Goal: Transaction & Acquisition: Download file/media

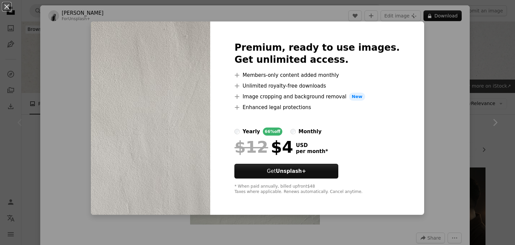
scroll to position [486, 0]
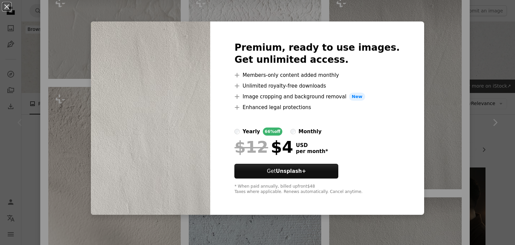
click at [412, 112] on div "An X shape Premium, ready to use images. Get unlimited access. A plus sign Memb…" at bounding box center [257, 122] width 515 height 245
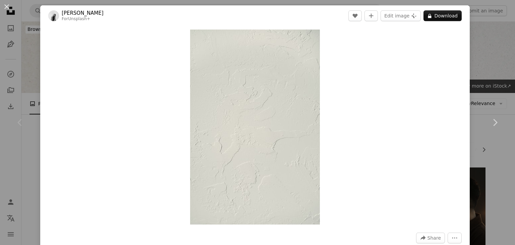
click at [495, 56] on div "An X shape Chevron left Chevron right [PERSON_NAME] For Unsplash+ A heart A plu…" at bounding box center [257, 122] width 515 height 245
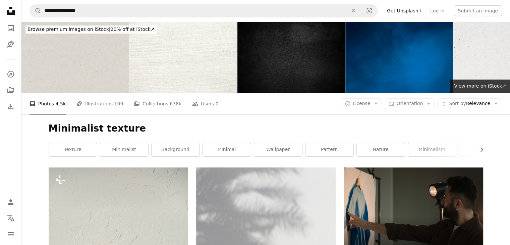
click at [68, 78] on img at bounding box center [74, 56] width 107 height 71
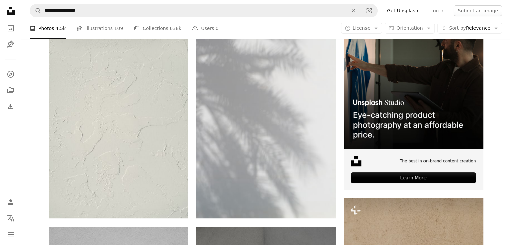
scroll to position [304, 0]
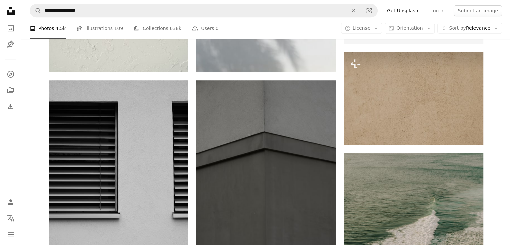
drag, startPoint x: 322, startPoint y: 86, endPoint x: 496, endPoint y: 114, distance: 177.0
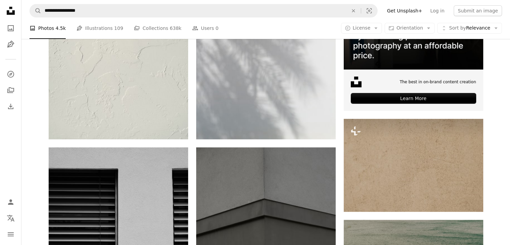
scroll to position [121, 0]
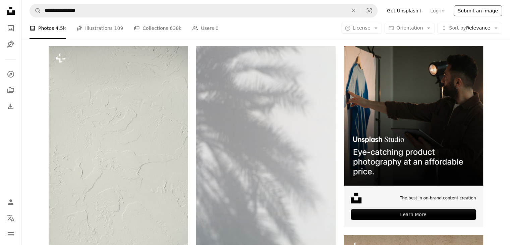
click at [486, 5] on button "Submit an image" at bounding box center [478, 10] width 48 height 11
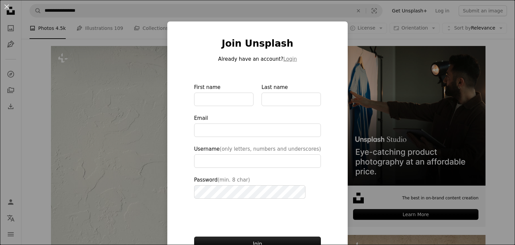
click at [347, 86] on div "An X shape Join Unsplash Already have an account? Login First name Last name Em…" at bounding box center [257, 122] width 515 height 245
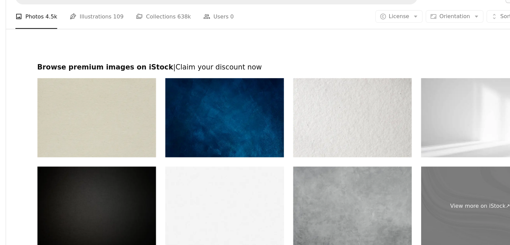
scroll to position [1495, 0]
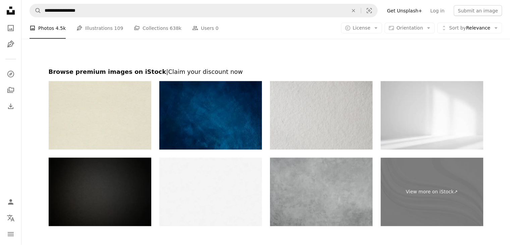
click at [321, 100] on img at bounding box center [321, 115] width 103 height 68
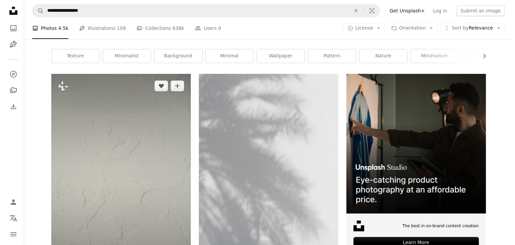
scroll to position [154, 0]
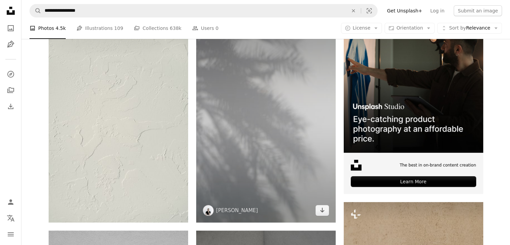
click at [307, 138] on img at bounding box center [265, 117] width 139 height 209
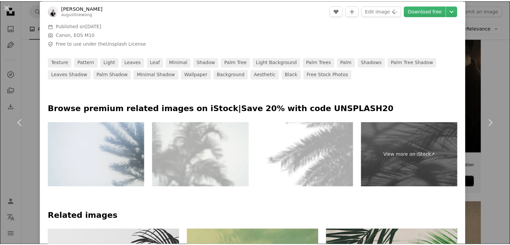
scroll to position [247, 0]
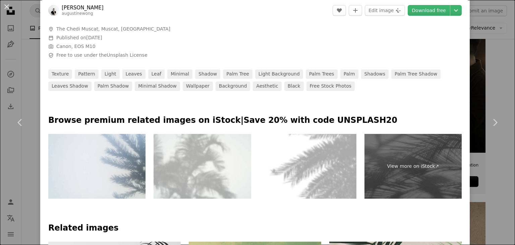
click at [474, 41] on div "An X shape Chevron left Chevron right [PERSON_NAME] augustinewong A heart A plu…" at bounding box center [257, 122] width 515 height 245
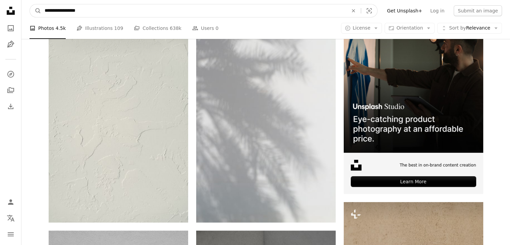
click at [120, 12] on input "**********" at bounding box center [193, 10] width 305 height 13
type input "**********"
click button "A magnifying glass" at bounding box center [35, 10] width 11 height 13
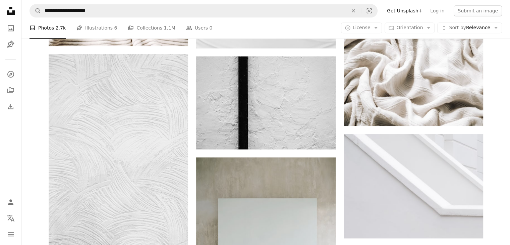
scroll to position [651, 0]
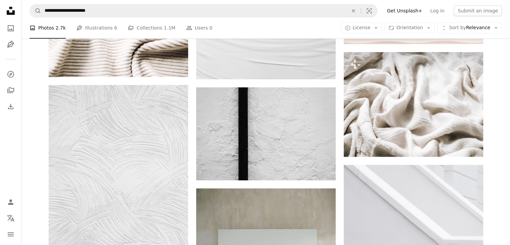
click at [31, 133] on div "Plus sign for Unsplash+ A heart A plus sign [PERSON_NAME] For Unsplash+ A lock …" at bounding box center [265, 77] width 489 height 1043
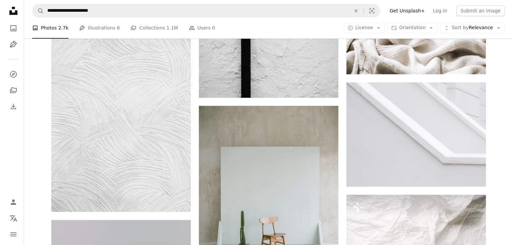
scroll to position [663, 0]
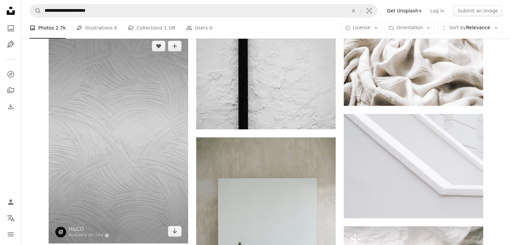
click at [68, 133] on img at bounding box center [118, 138] width 139 height 209
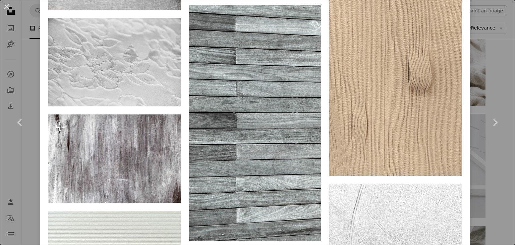
scroll to position [1977, 0]
click at [22, 135] on link "Chevron left" at bounding box center [20, 122] width 40 height 64
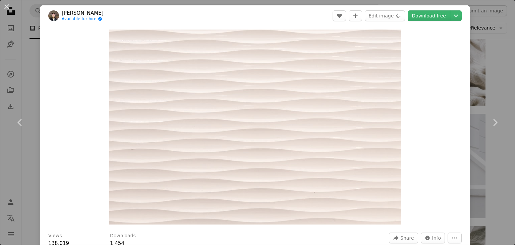
click at [480, 48] on div "An X shape Chevron left Chevron right [PERSON_NAME] Available for hire A checkm…" at bounding box center [257, 122] width 515 height 245
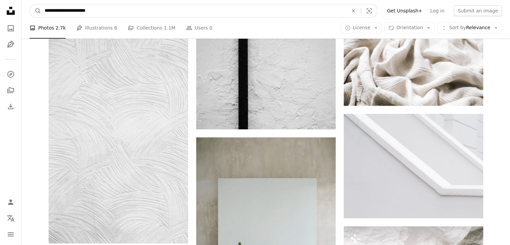
drag, startPoint x: 148, startPoint y: 10, endPoint x: 42, endPoint y: 7, distance: 106.7
click at [42, 7] on input "**********" at bounding box center [193, 10] width 305 height 13
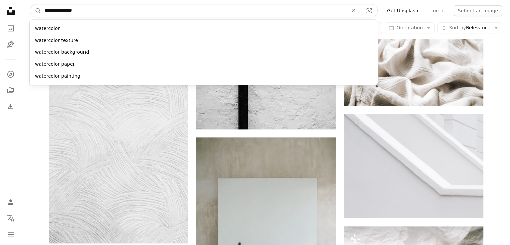
type input "**********"
click at [30, 4] on button "A magnifying glass" at bounding box center [35, 10] width 11 height 13
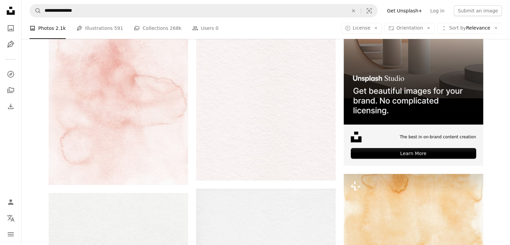
scroll to position [182, 0]
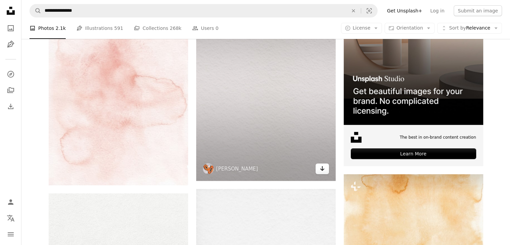
click at [322, 168] on icon "Download" at bounding box center [322, 168] width 4 height 5
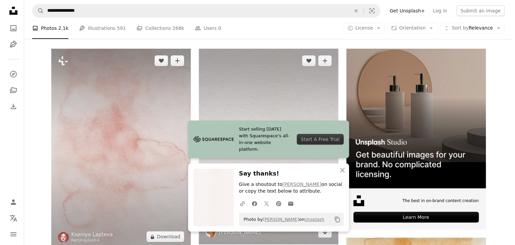
scroll to position [117, 0]
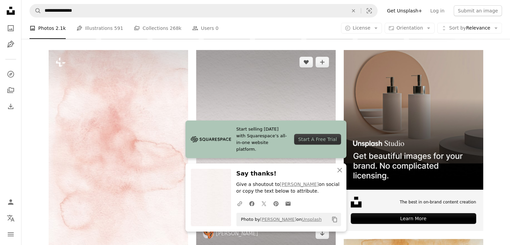
click at [231, 124] on img at bounding box center [265, 147] width 139 height 195
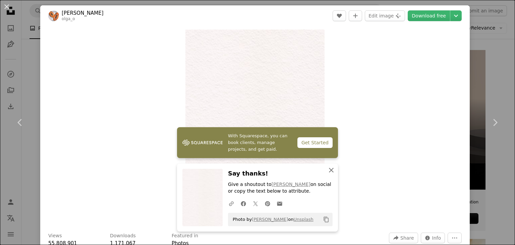
click at [327, 171] on icon "An X shape" at bounding box center [331, 170] width 8 height 8
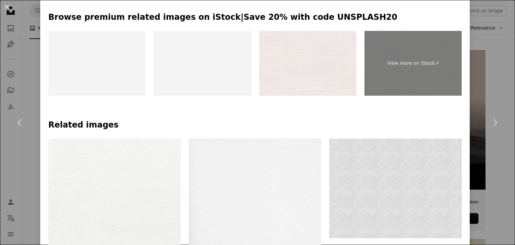
scroll to position [430, 0]
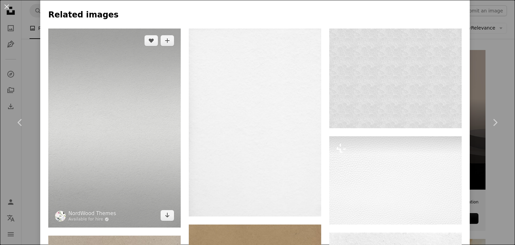
click at [87, 144] on img at bounding box center [114, 128] width 132 height 199
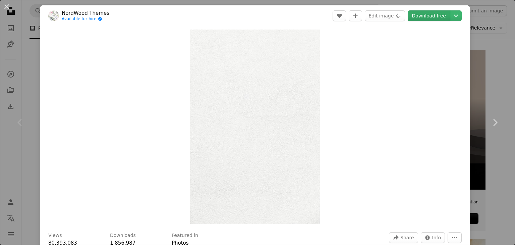
click at [432, 12] on link "Download free" at bounding box center [429, 15] width 42 height 11
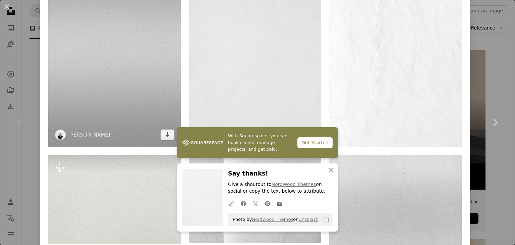
scroll to position [531, 0]
click at [165, 132] on icon "Arrow pointing down" at bounding box center [167, 134] width 5 height 8
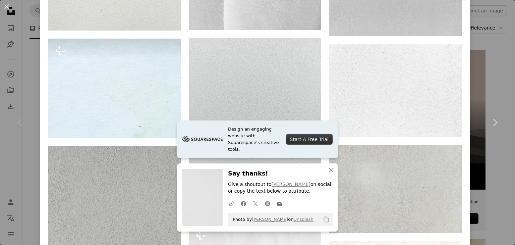
scroll to position [744, 0]
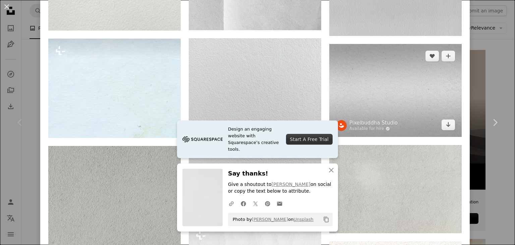
click at [406, 82] on img at bounding box center [395, 90] width 132 height 93
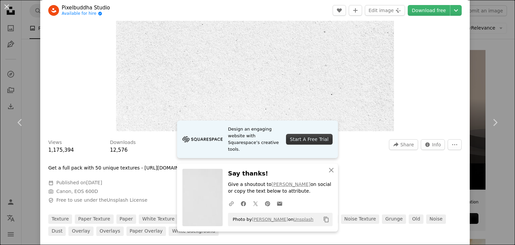
scroll to position [114, 0]
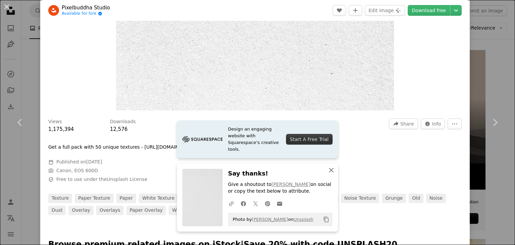
click at [329, 170] on icon "button" at bounding box center [331, 170] width 5 height 5
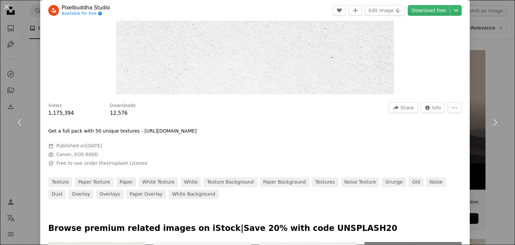
scroll to position [132, 0]
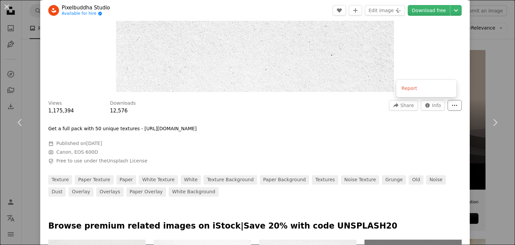
click at [452, 106] on icon "More Actions" at bounding box center [455, 105] width 6 height 6
click at [427, 7] on link "Download free" at bounding box center [429, 10] width 42 height 11
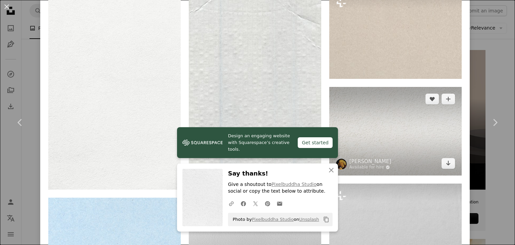
scroll to position [586, 0]
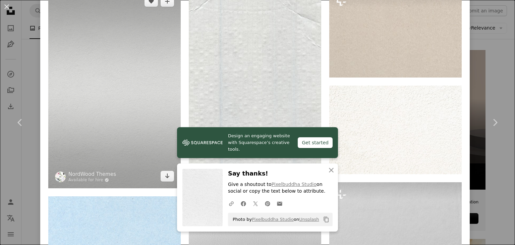
click at [119, 129] on img at bounding box center [114, 88] width 132 height 199
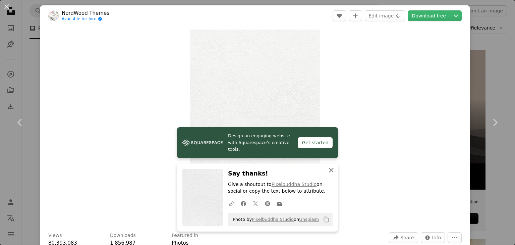
click at [331, 172] on icon "An X shape" at bounding box center [331, 170] width 8 height 8
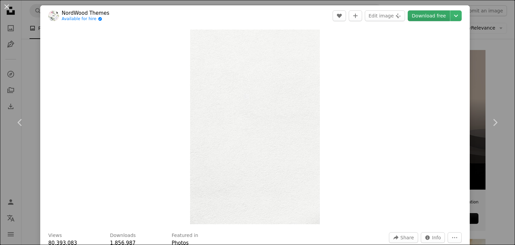
click at [411, 12] on link "Download free" at bounding box center [429, 15] width 42 height 11
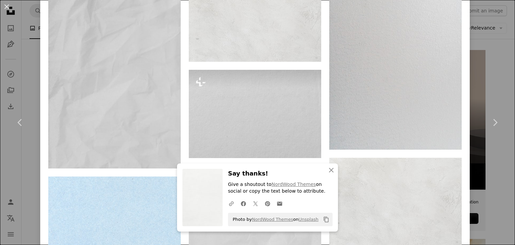
scroll to position [1180, 0]
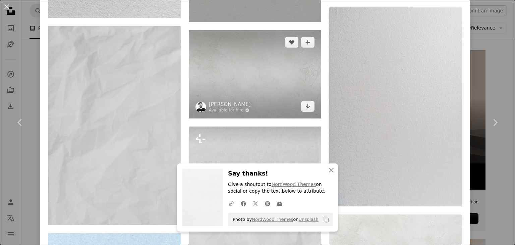
click at [278, 62] on img at bounding box center [255, 74] width 132 height 88
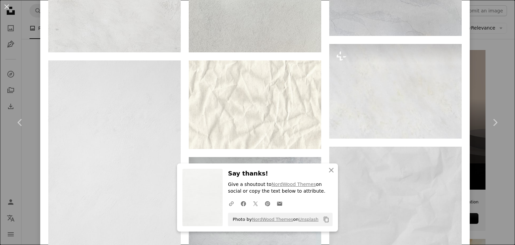
scroll to position [575, 0]
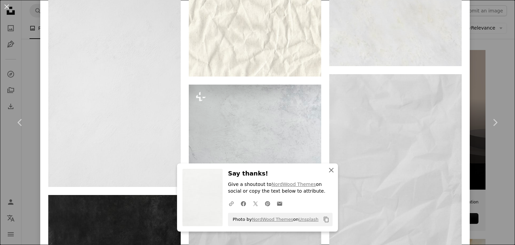
click at [332, 169] on icon "An X shape" at bounding box center [331, 170] width 8 height 8
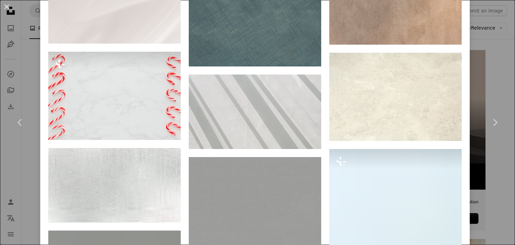
scroll to position [2163, 0]
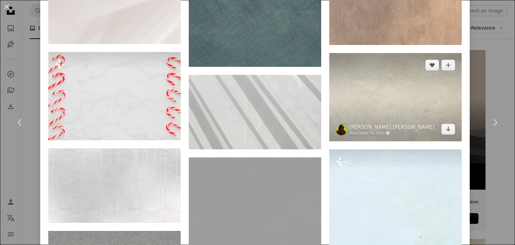
click at [381, 62] on img at bounding box center [395, 97] width 132 height 88
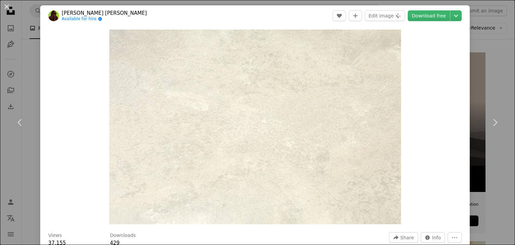
click at [479, 14] on div "An X shape Chevron left Chevron right Ruan [PERSON_NAME] Available for hire A c…" at bounding box center [257, 122] width 515 height 245
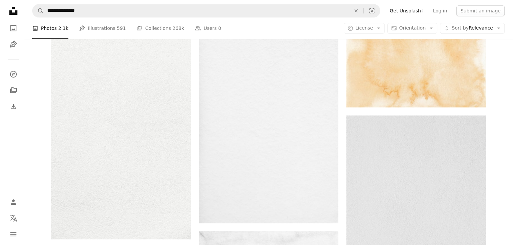
scroll to position [561, 0]
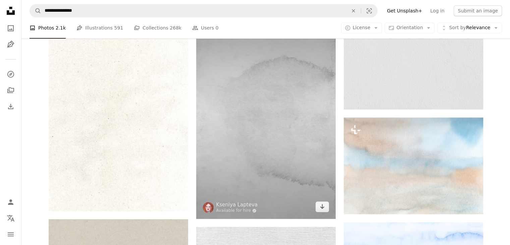
click at [255, 185] on img at bounding box center [265, 117] width 139 height 203
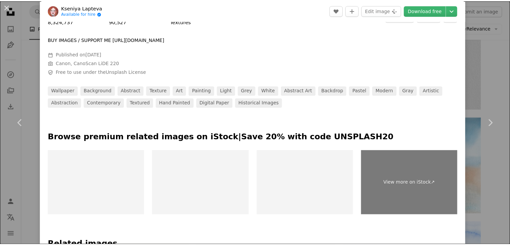
scroll to position [122, 0]
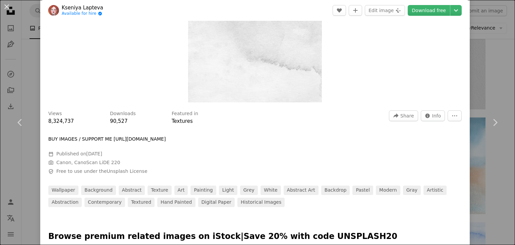
click at [494, 60] on div "An X shape Chevron left Chevron right [PERSON_NAME] Available for hire A checkm…" at bounding box center [257, 122] width 515 height 245
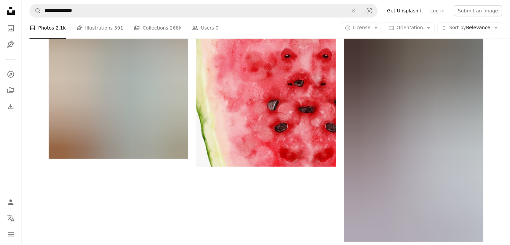
scroll to position [3379, 0]
